Goal: Task Accomplishment & Management: Manage account settings

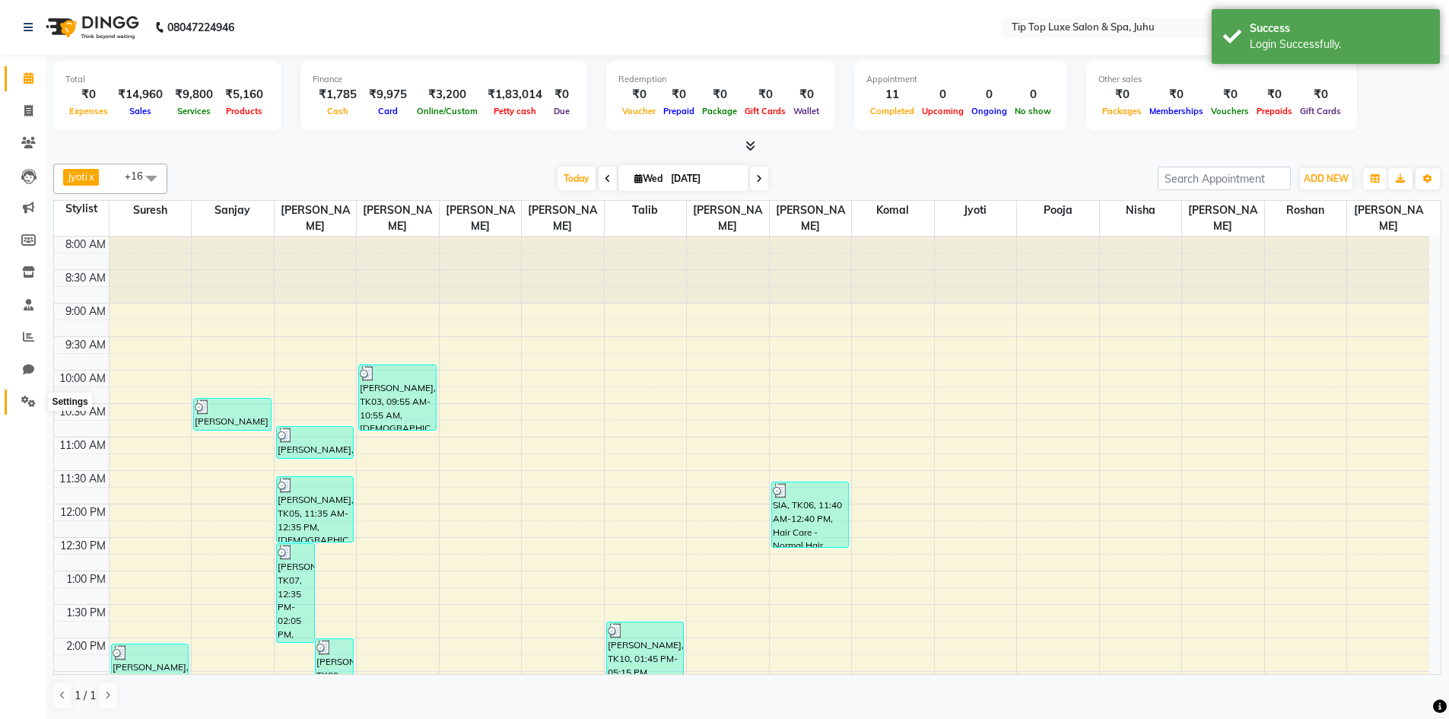
click at [27, 402] on icon at bounding box center [28, 401] width 14 height 11
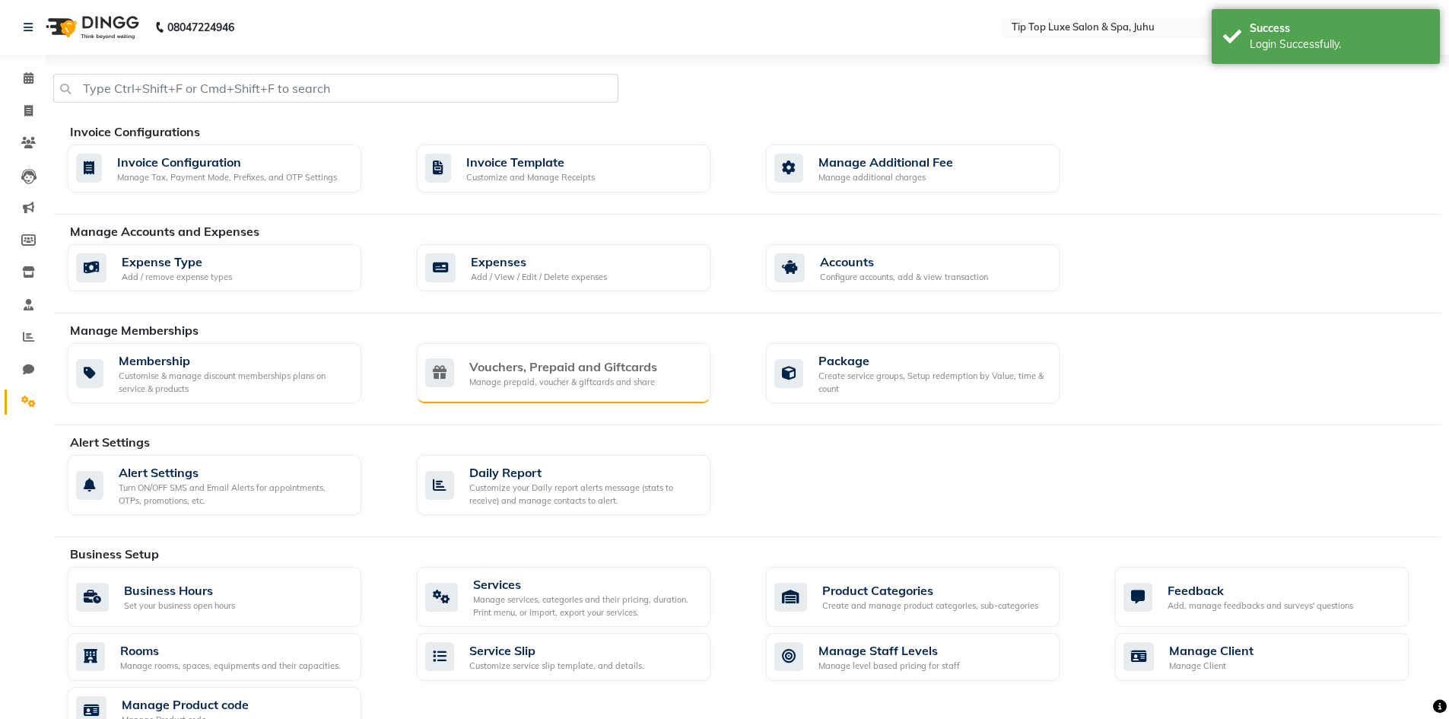
click at [456, 374] on div "Vouchers, Prepaid and Giftcards Manage prepaid, voucher & giftcards and share" at bounding box center [561, 373] width 273 height 31
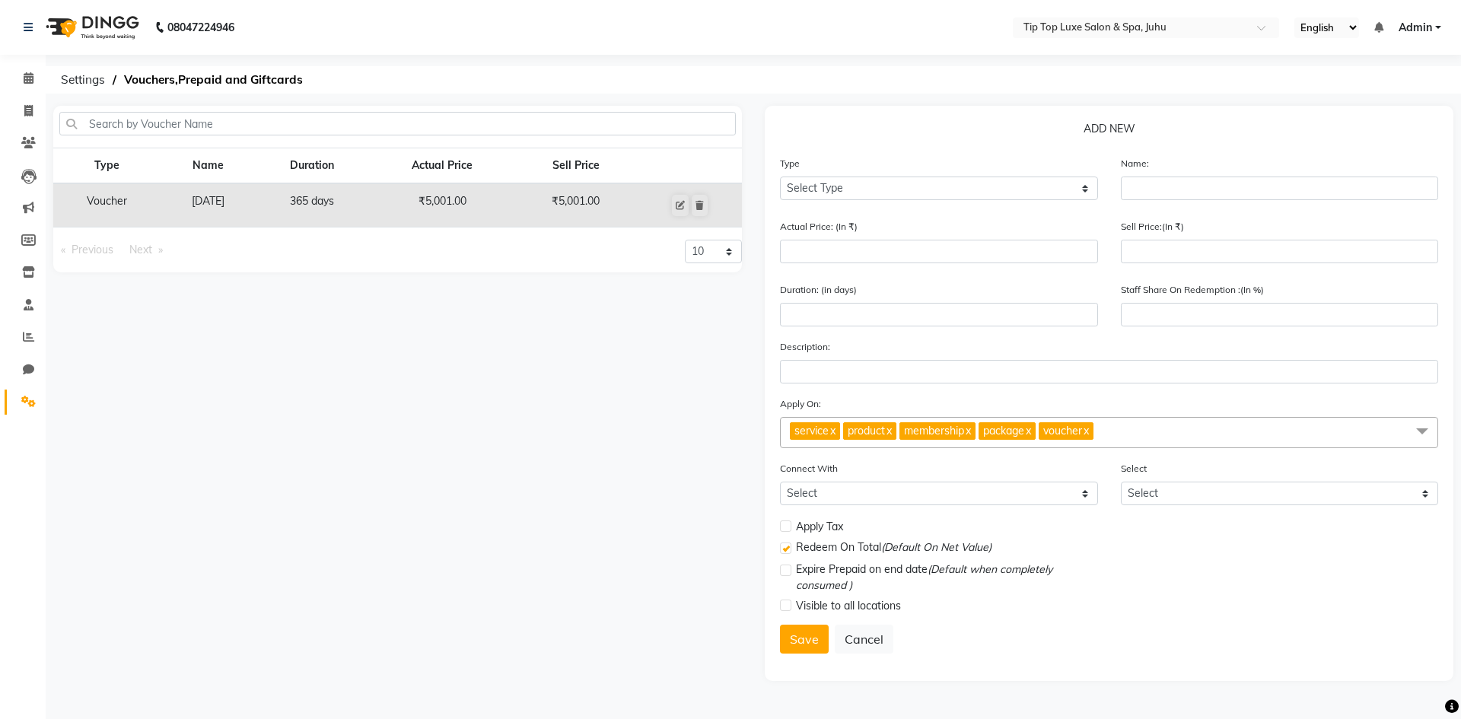
click at [982, 179] on div "Type Select Type Voucher Prepaid Gift Card" at bounding box center [939, 177] width 318 height 45
click at [980, 188] on select "Select Type Voucher Prepaid Gift Card" at bounding box center [939, 188] width 318 height 24
select select "V"
click at [780, 176] on select "Select Type Voucher Prepaid Gift Card" at bounding box center [939, 188] width 318 height 24
click at [1162, 179] on input "text" at bounding box center [1280, 188] width 318 height 24
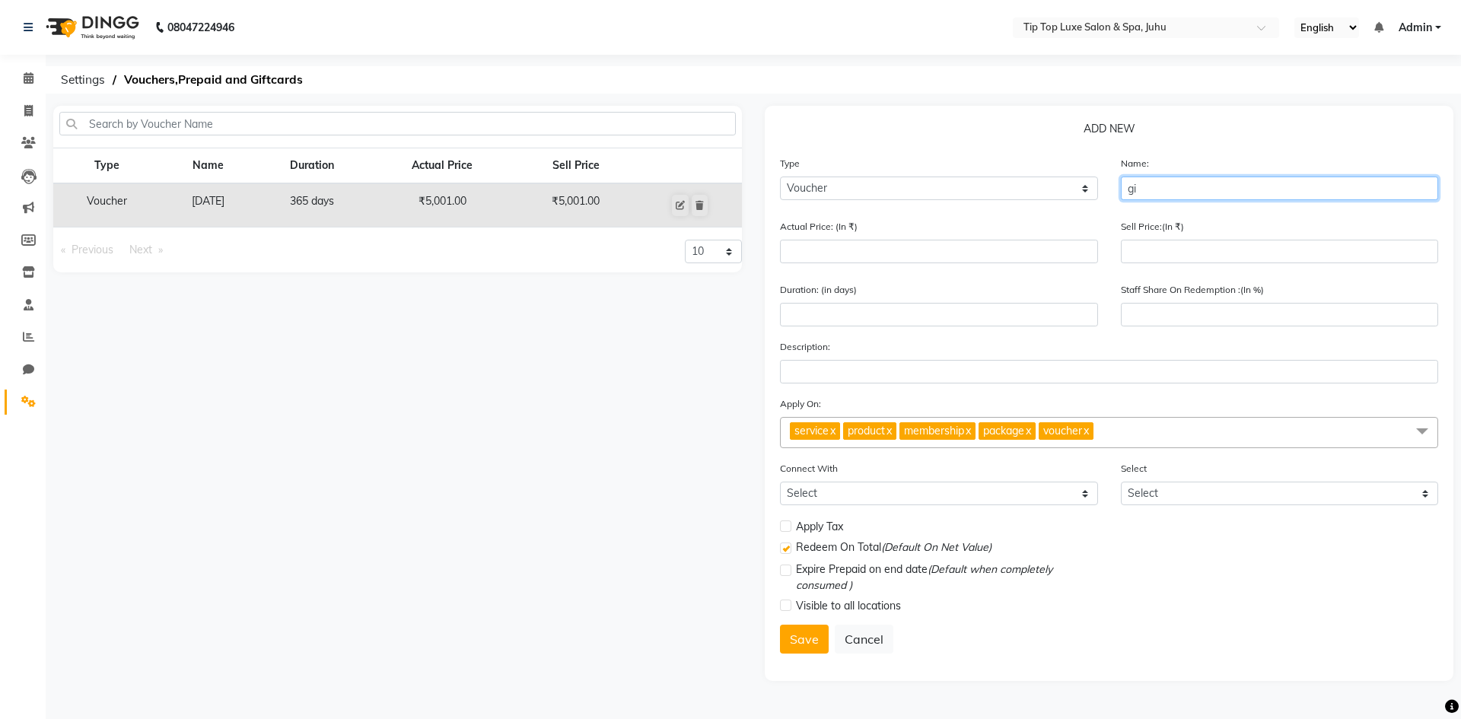
type input "g"
type input "GIFT VOUCHER"
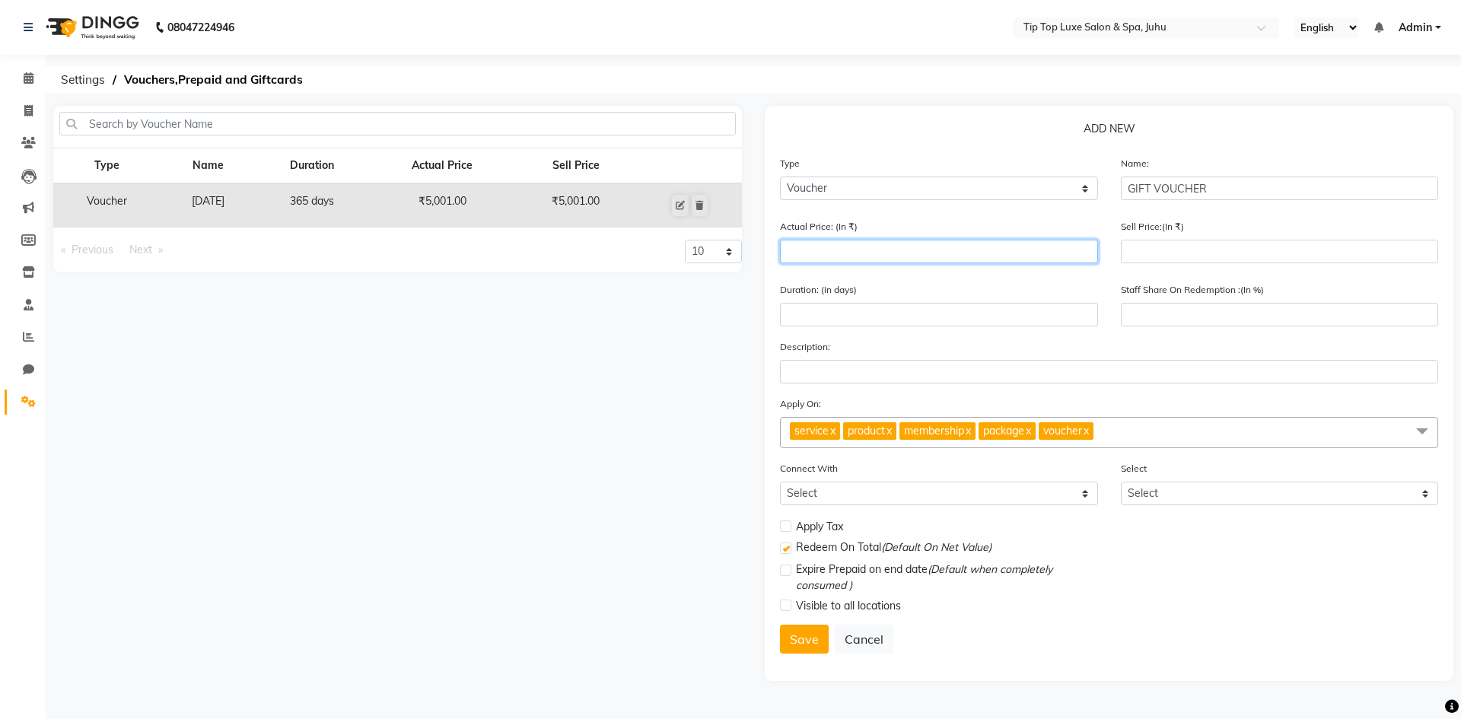
click at [1042, 259] on input "number" at bounding box center [939, 252] width 318 height 24
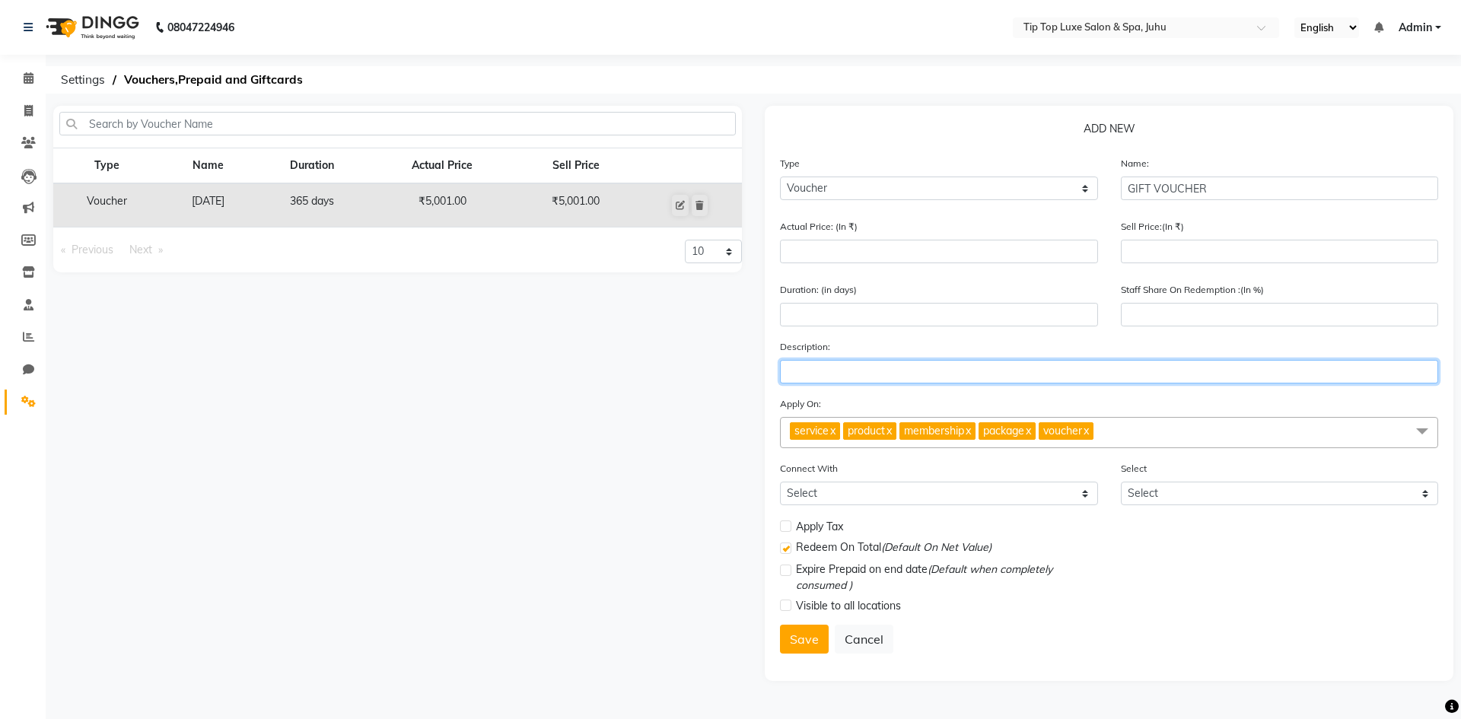
click at [903, 374] on input "text" at bounding box center [1109, 372] width 658 height 24
click at [799, 647] on button "Save" at bounding box center [804, 639] width 49 height 29
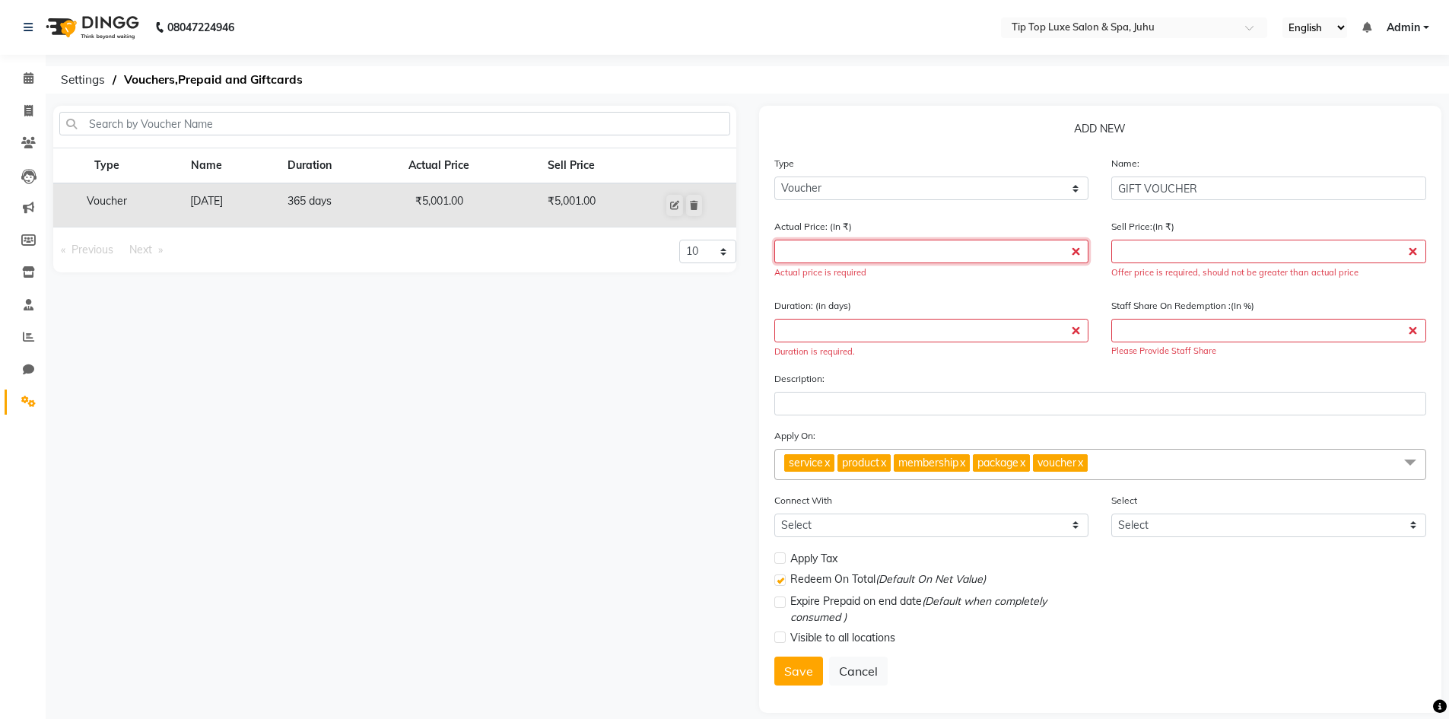
click at [838, 259] on input "number" at bounding box center [931, 252] width 315 height 24
type input "2"
type input "0"
type input "2500"
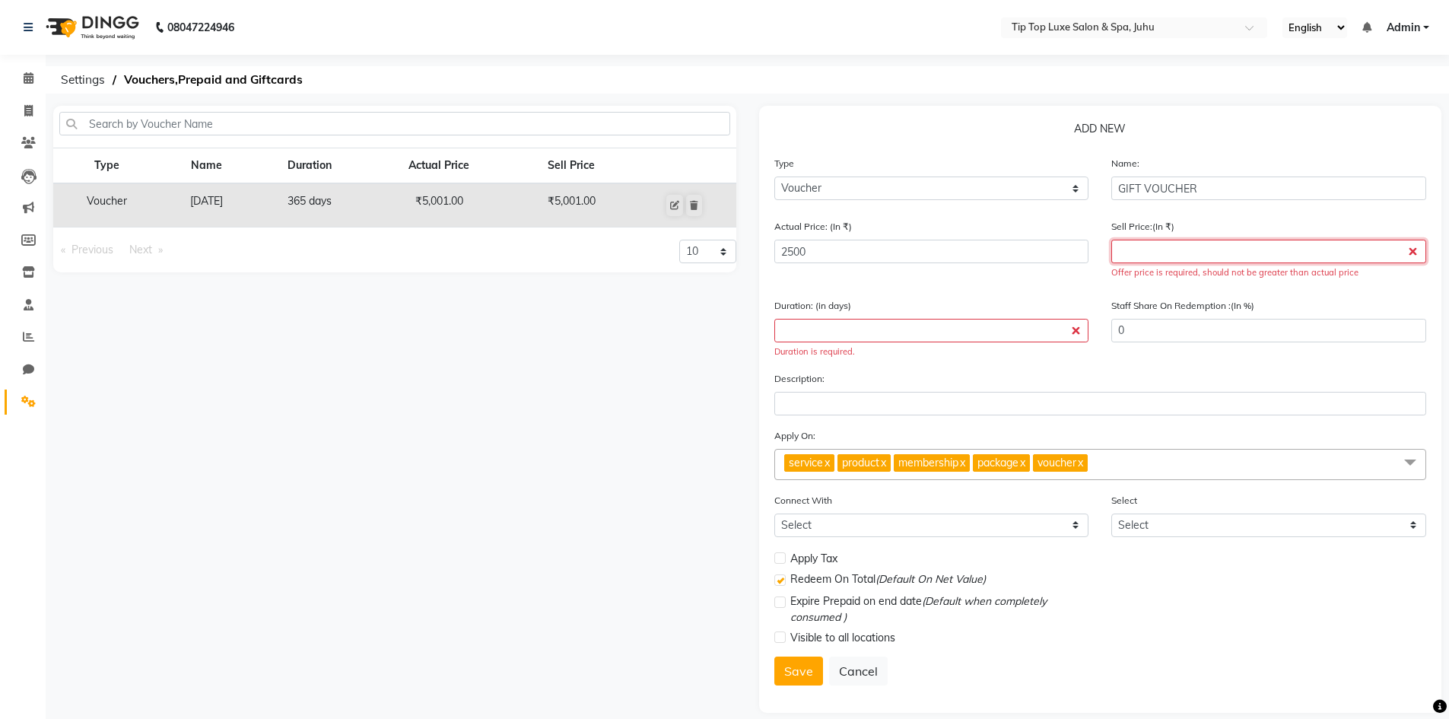
click at [1132, 248] on input "number" at bounding box center [1268, 252] width 315 height 24
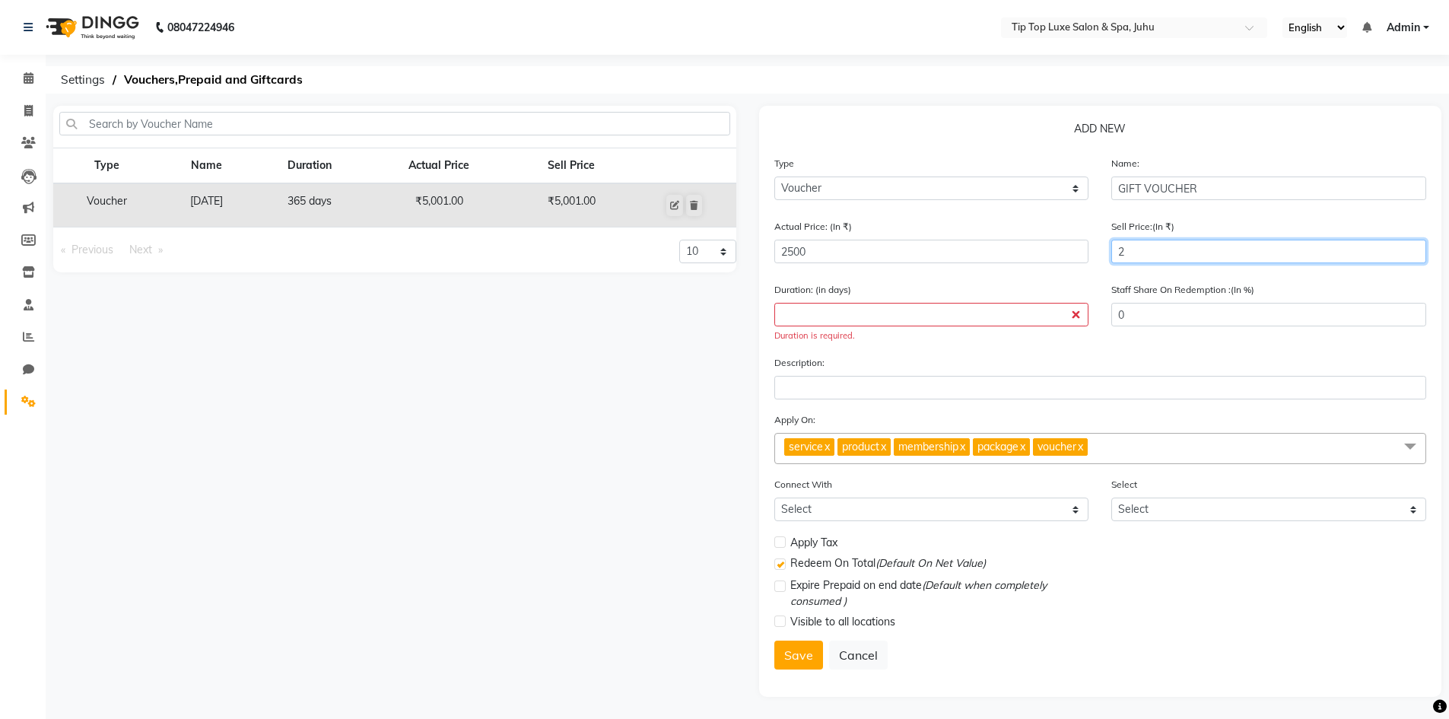
type input "25"
type input "1"
type input "250"
type input "10"
type input "2500"
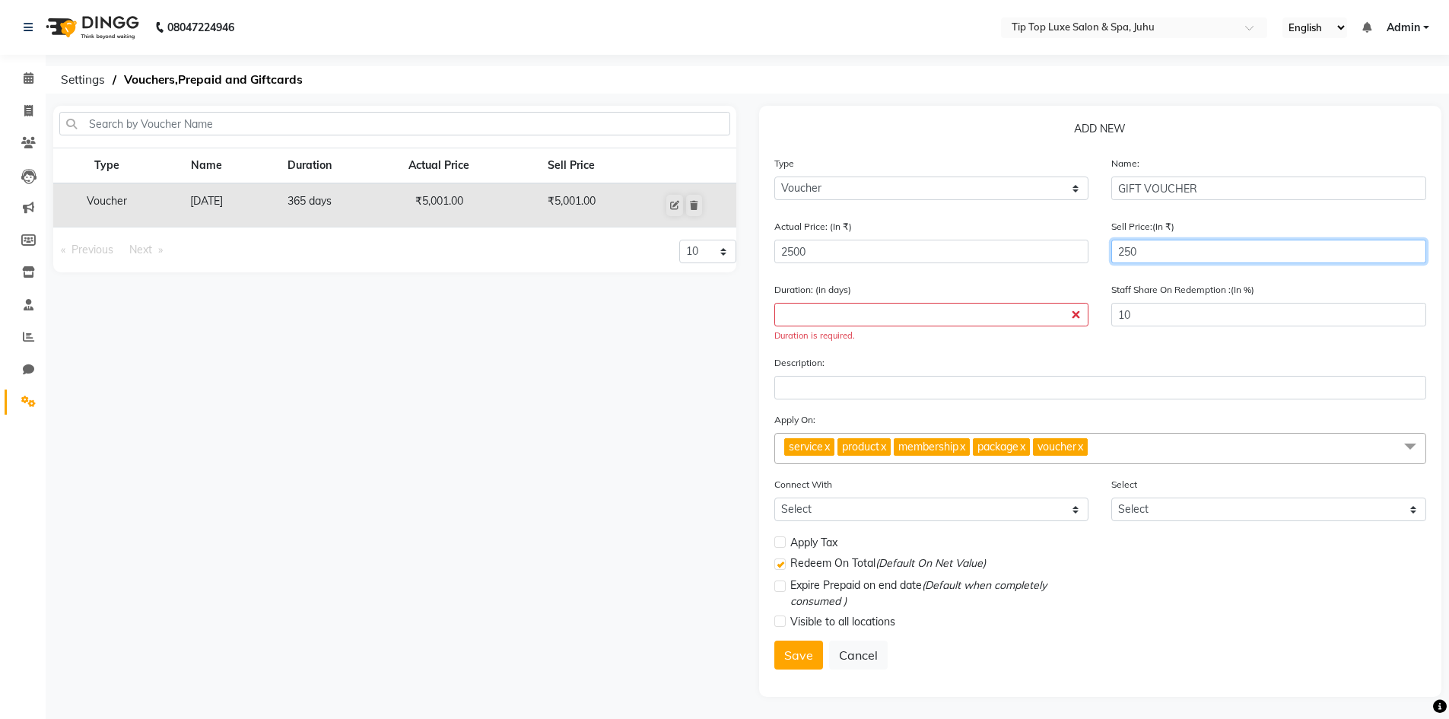
type input "100"
type input "2500"
click at [973, 316] on input "number" at bounding box center [931, 315] width 315 height 24
type input "6"
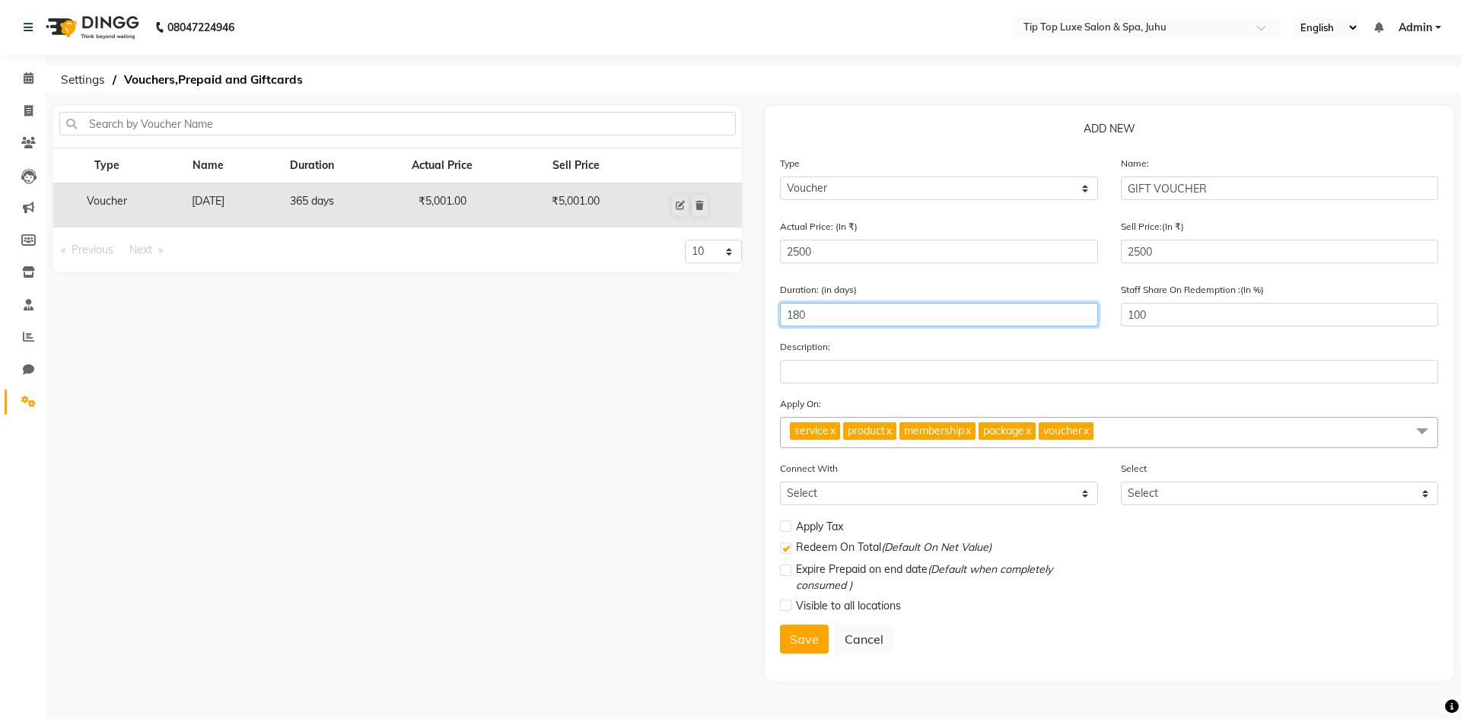
type input "180"
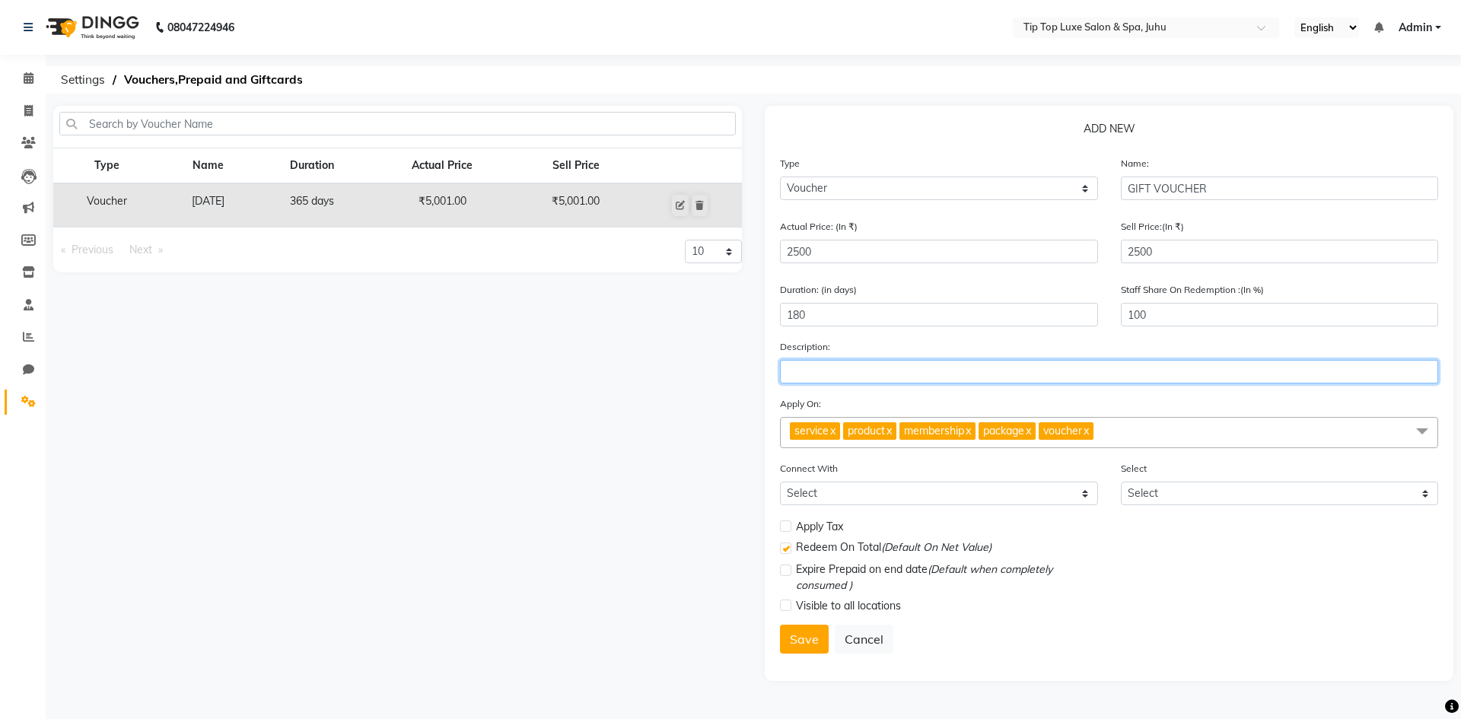
click at [946, 373] on input "text" at bounding box center [1109, 372] width 658 height 24
click at [816, 637] on button "Save" at bounding box center [804, 639] width 49 height 29
select select
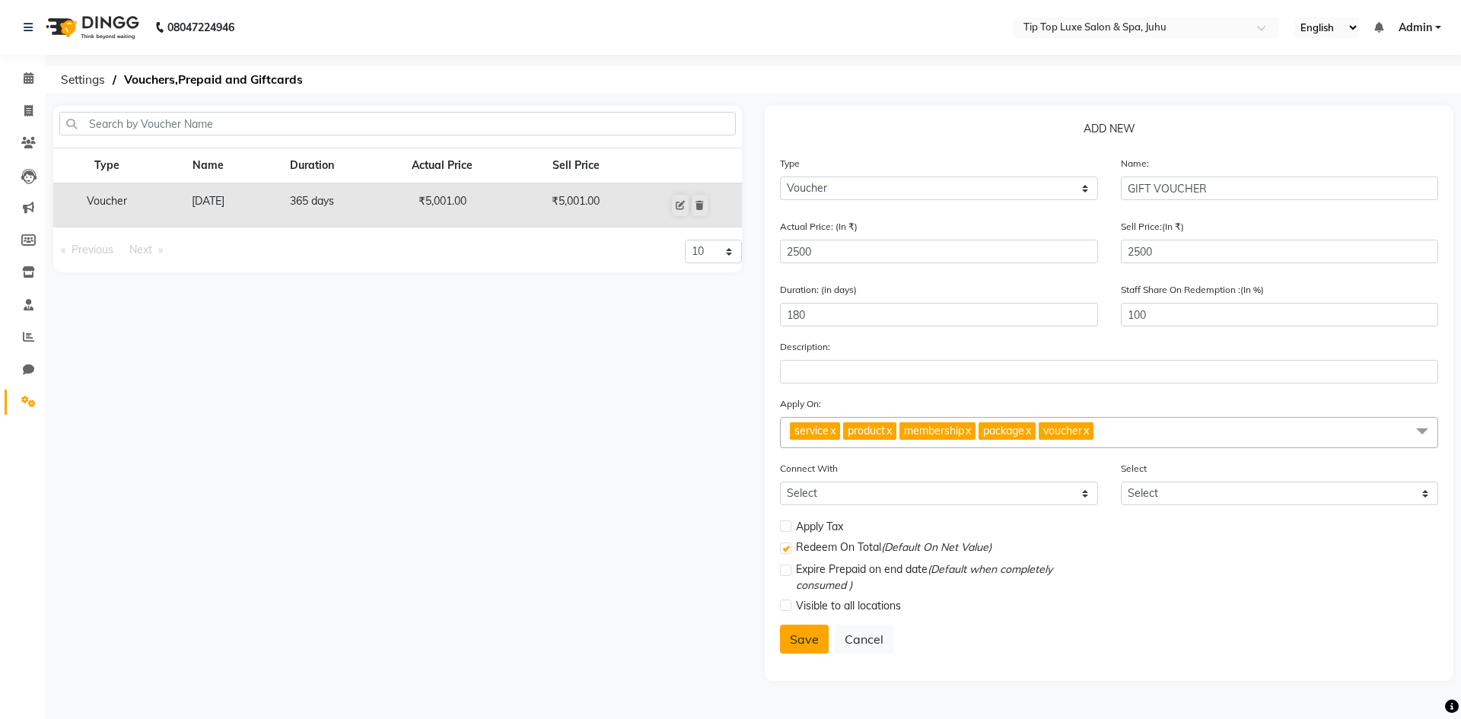
checkbox input "false"
checkbox input "true"
checkbox input "false"
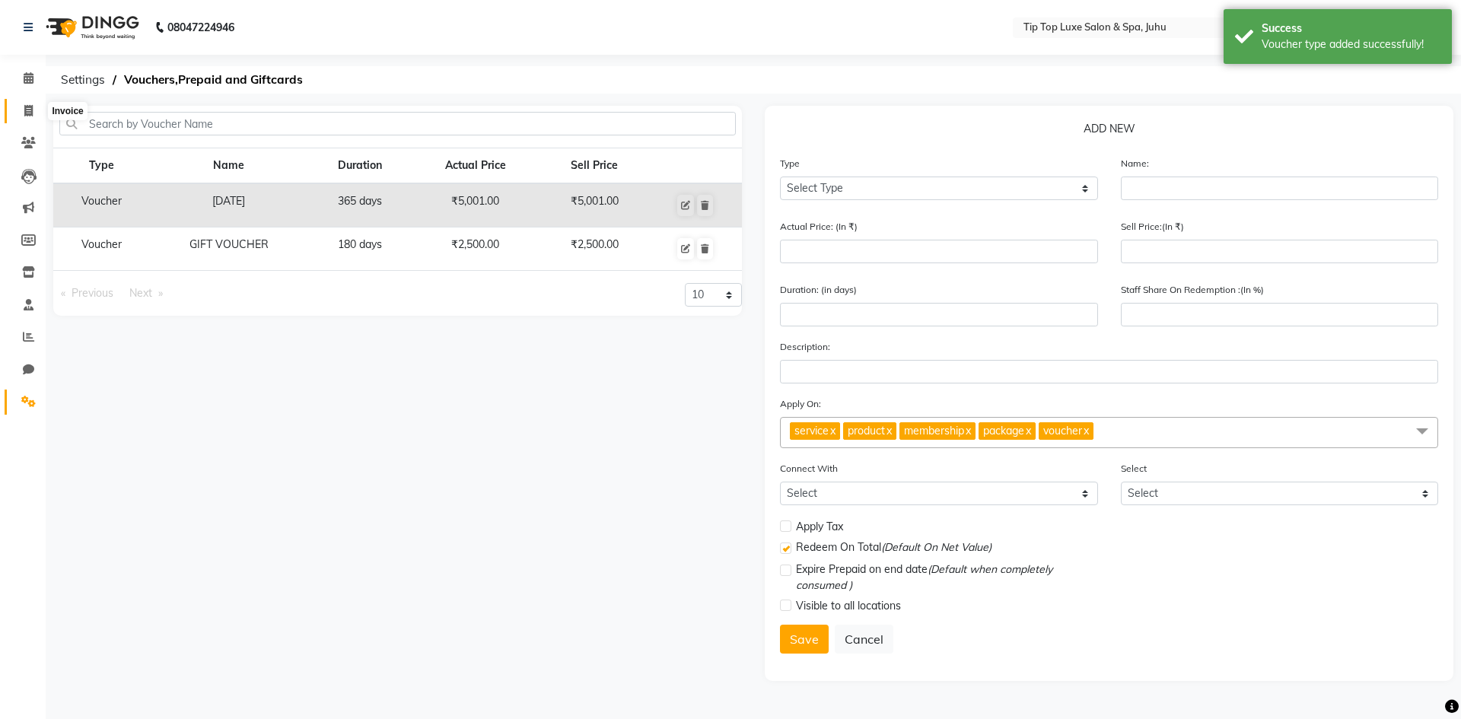
click at [23, 107] on span at bounding box center [28, 111] width 27 height 17
select select "8298"
select select "service"
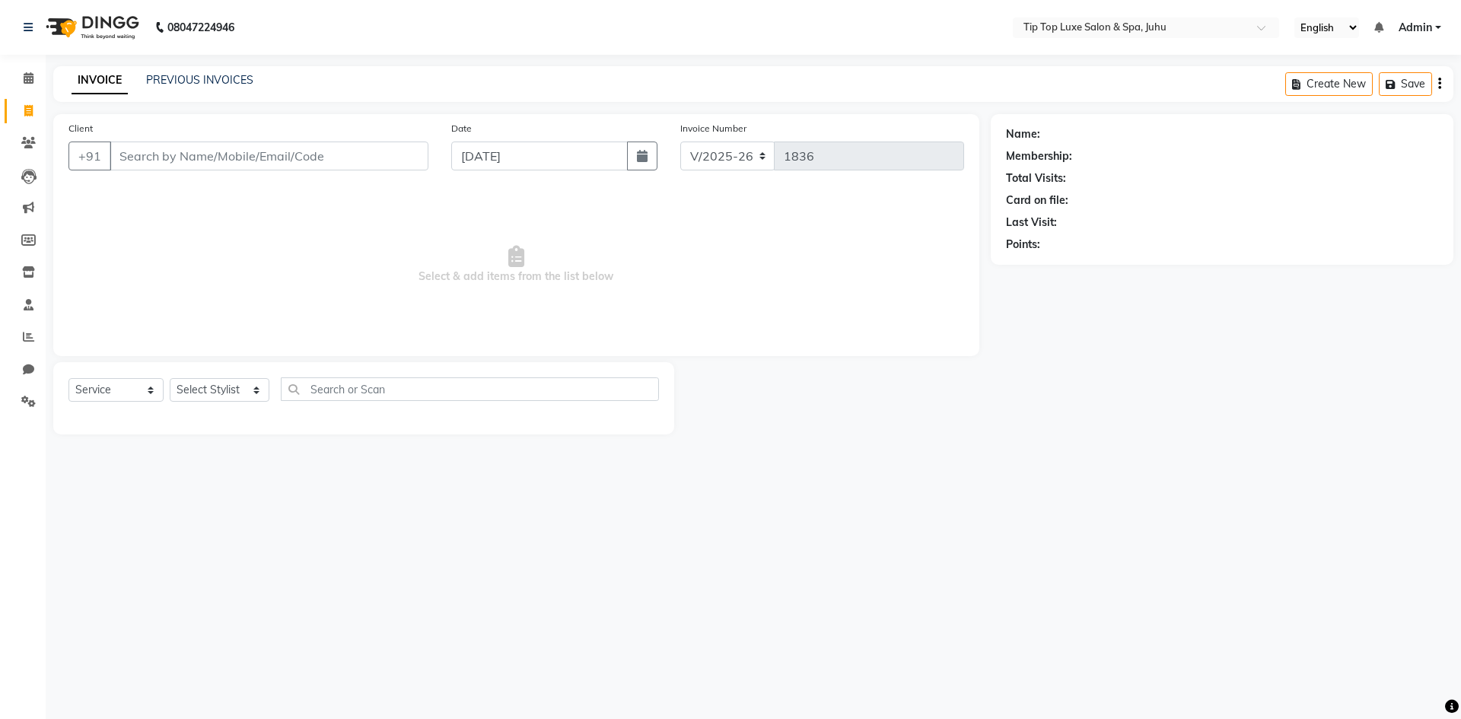
click at [1410, 29] on span "Admin" at bounding box center [1414, 28] width 33 height 16
click at [1378, 110] on link "Sign out" at bounding box center [1362, 105] width 139 height 24
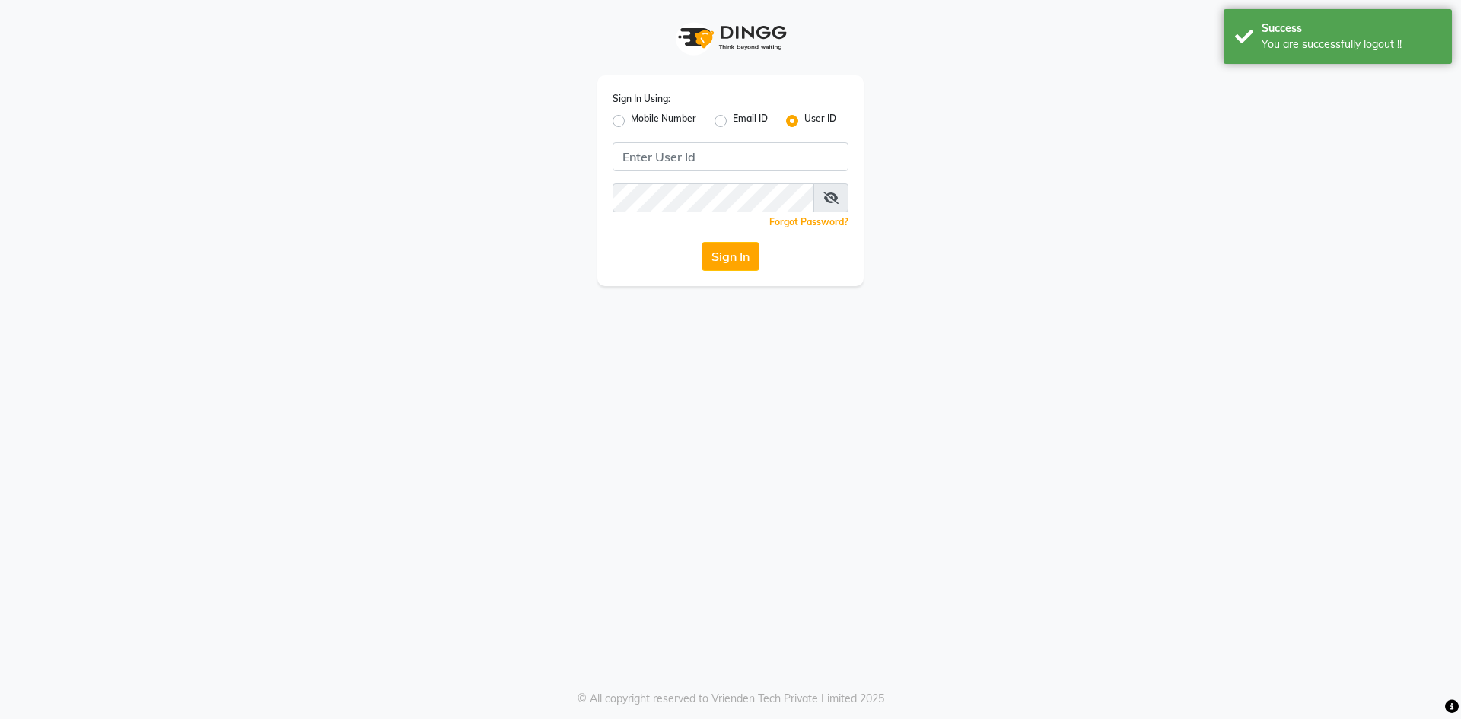
click at [670, 116] on label "Mobile Number" at bounding box center [663, 121] width 65 height 18
click at [641, 116] on input "Mobile Number" at bounding box center [636, 117] width 10 height 10
radio input "true"
radio input "false"
click at [676, 160] on input "Username" at bounding box center [755, 156] width 185 height 29
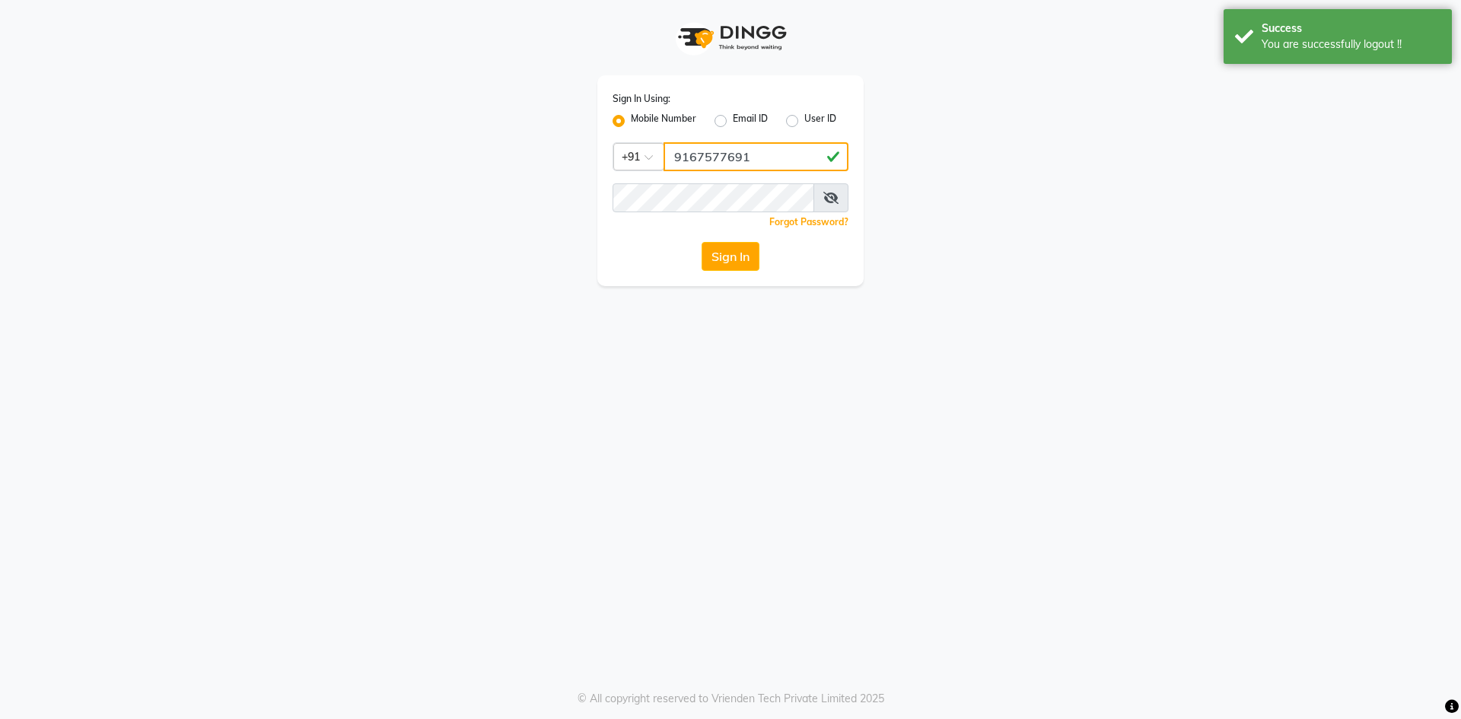
type input "9167577691"
click at [742, 267] on button "Sign In" at bounding box center [730, 256] width 58 height 29
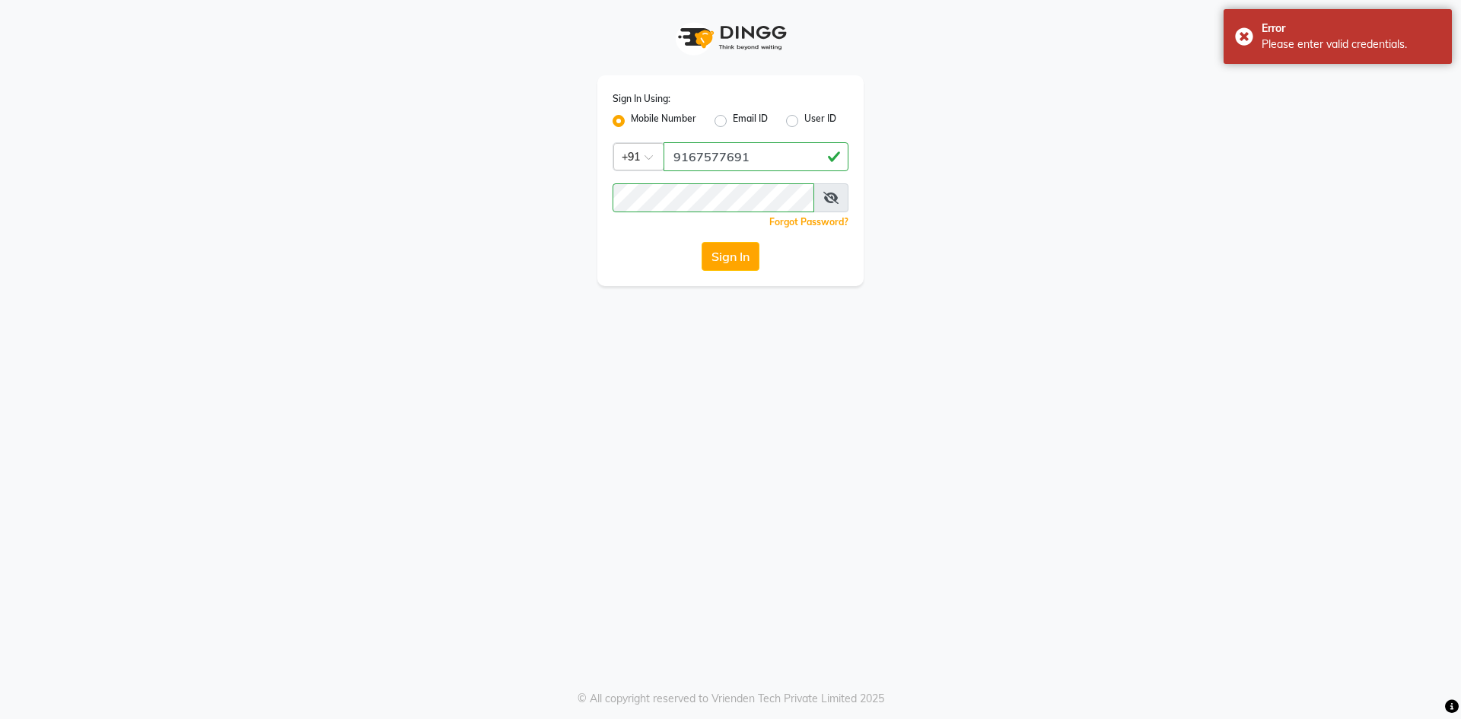
click at [833, 199] on icon at bounding box center [830, 198] width 15 height 12
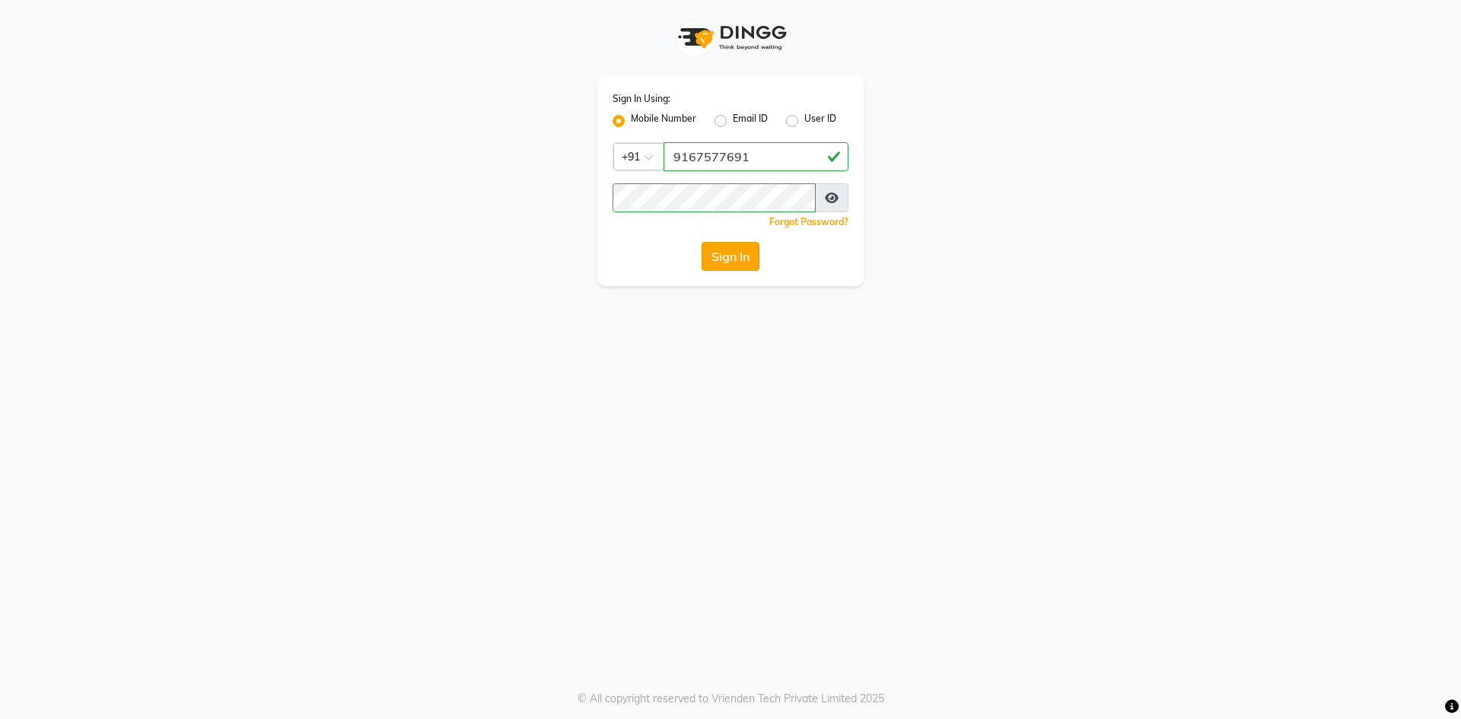
click at [724, 260] on button "Sign In" at bounding box center [730, 256] width 58 height 29
